Goal: Task Accomplishment & Management: Use online tool/utility

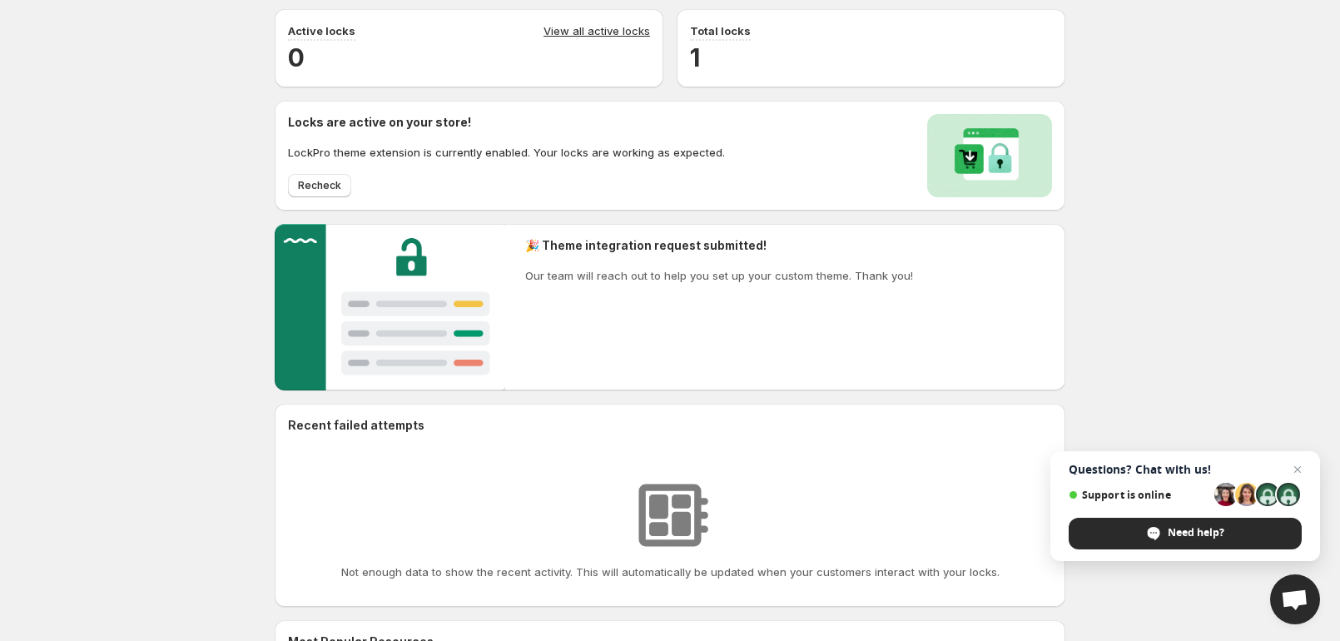
scroll to position [83, 0]
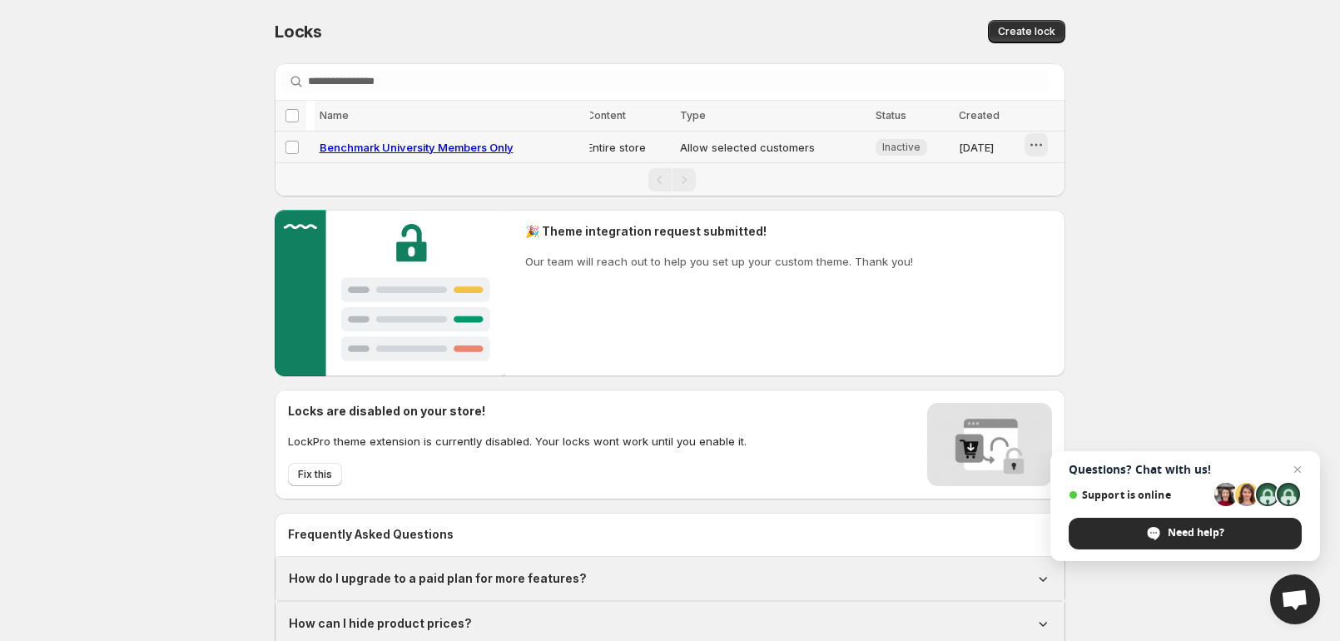
click at [1044, 153] on icon "button" at bounding box center [1036, 144] width 17 height 17
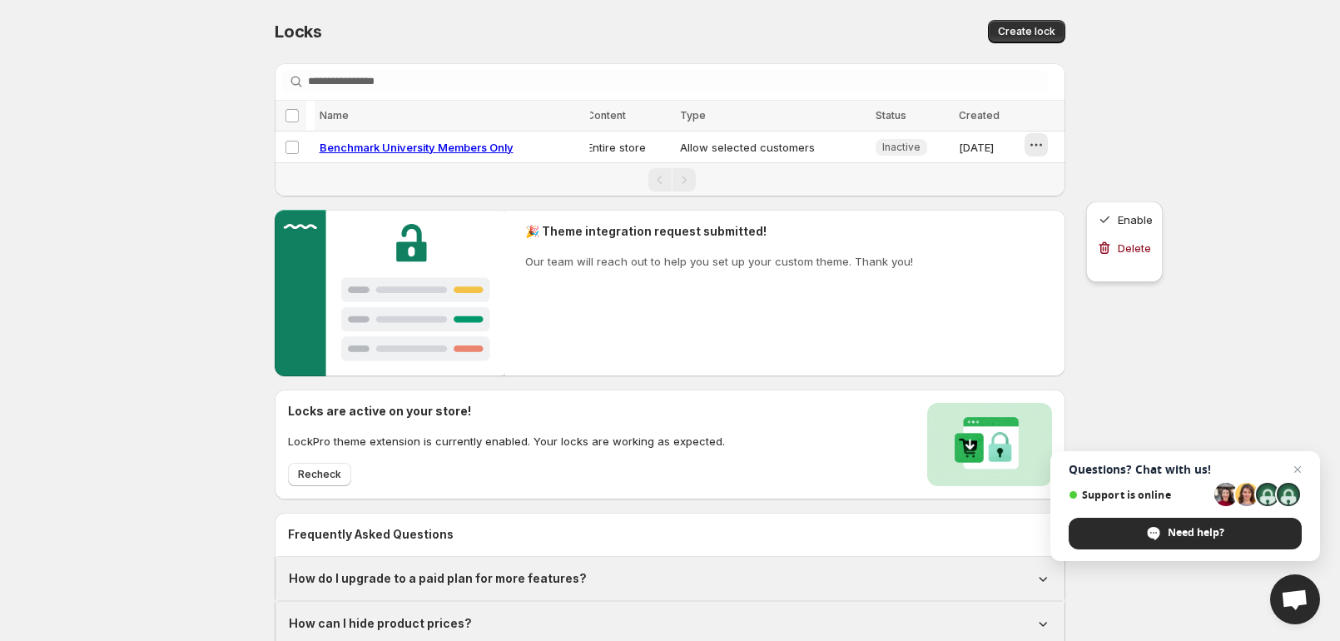
click at [1240, 215] on div "Locks. This page is ready Locks Create lock Searching in all Loading locks… Loa…" at bounding box center [670, 345] width 1340 height 691
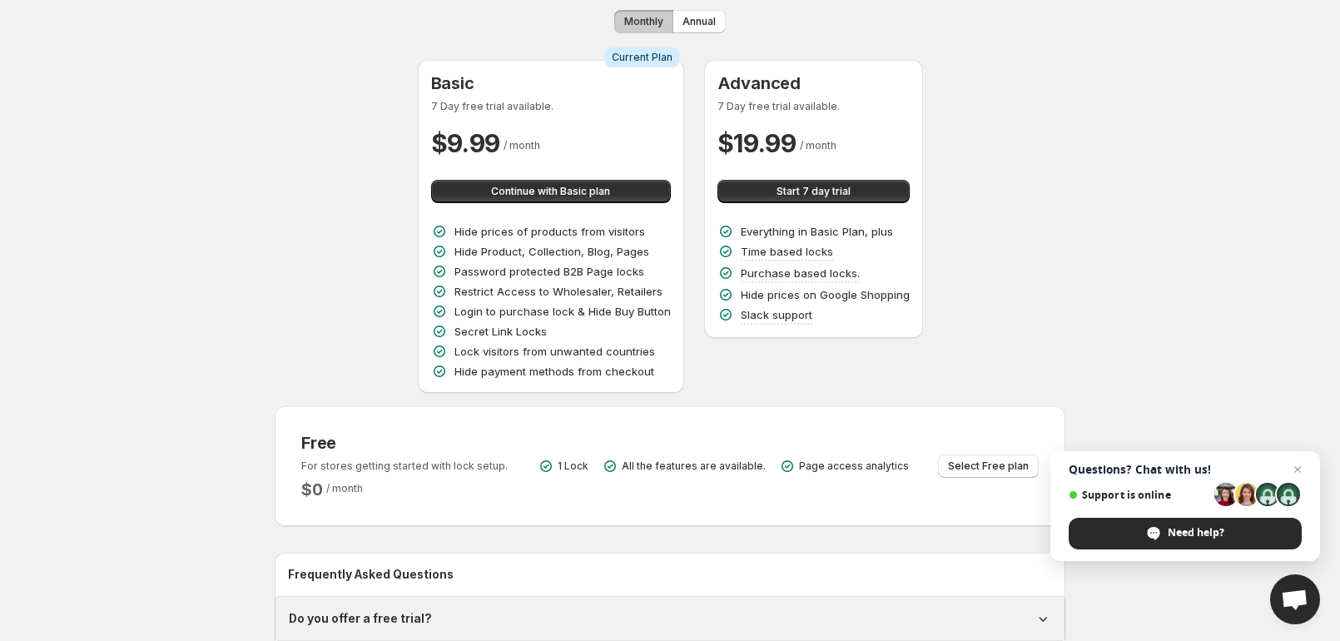
scroll to position [83, 0]
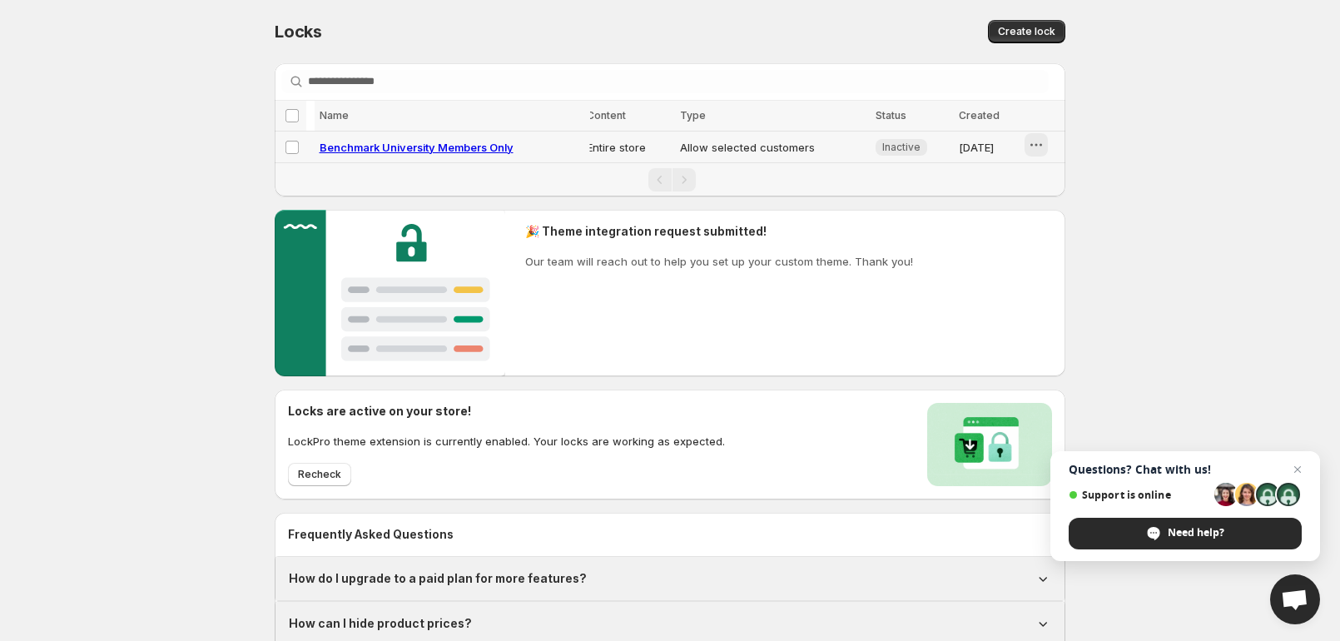
click at [1048, 156] on button "button" at bounding box center [1035, 144] width 23 height 23
click at [1221, 145] on div "Locks. This page is ready Locks Create lock Searching in all Loading locks… Loa…" at bounding box center [670, 345] width 1340 height 691
click at [114, 32] on div "Locks. This page is ready Locks Create lock Searching in all Loading locks… Loa…" at bounding box center [670, 345] width 1340 height 691
